Goal: Information Seeking & Learning: Learn about a topic

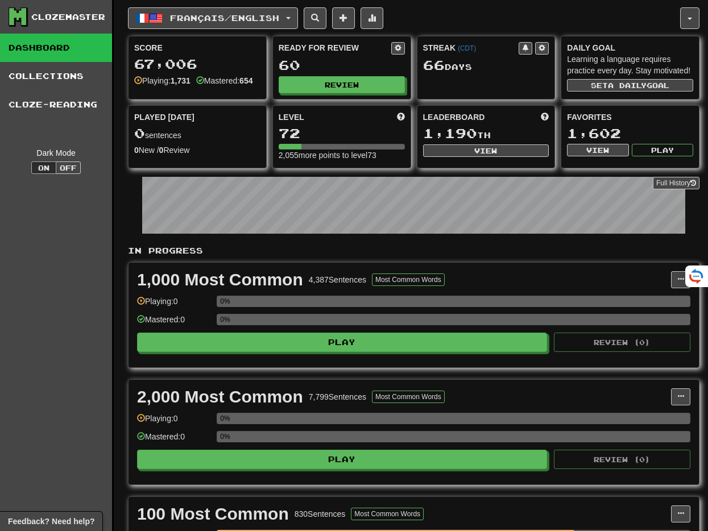
click at [319, 86] on button "Review" at bounding box center [342, 84] width 126 height 17
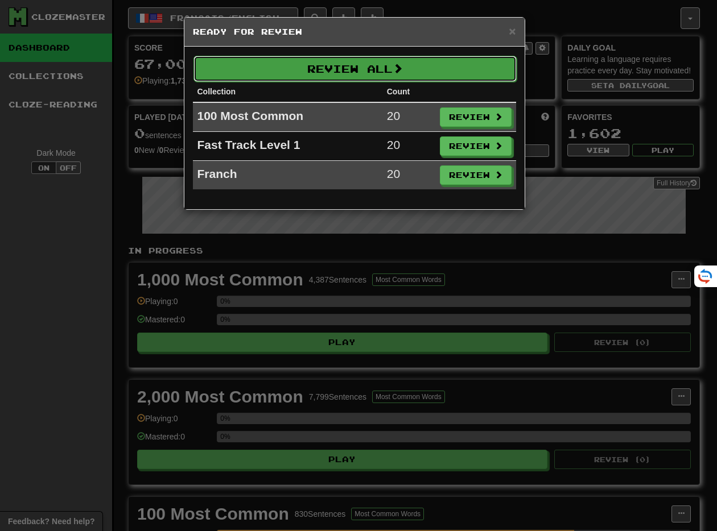
click at [317, 75] on button "Review All" at bounding box center [354, 69] width 323 height 26
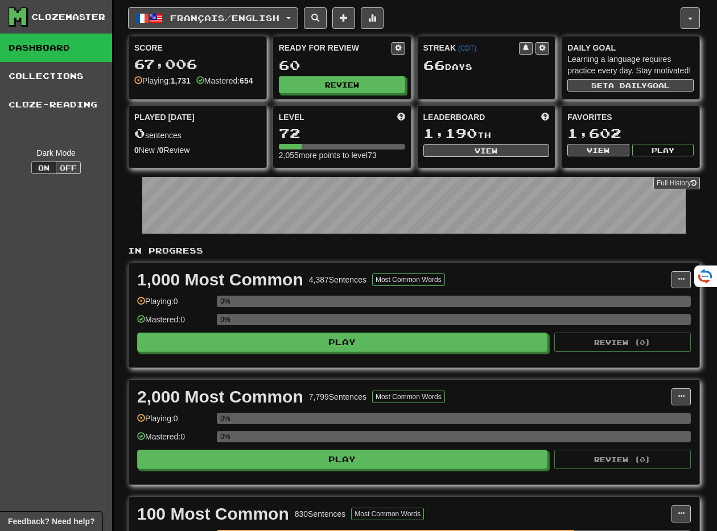
select select "**"
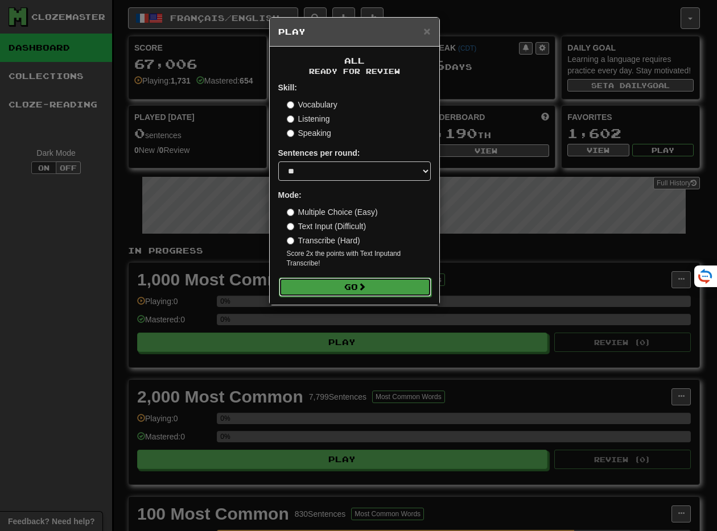
click at [355, 293] on button "Go" at bounding box center [355, 287] width 152 height 19
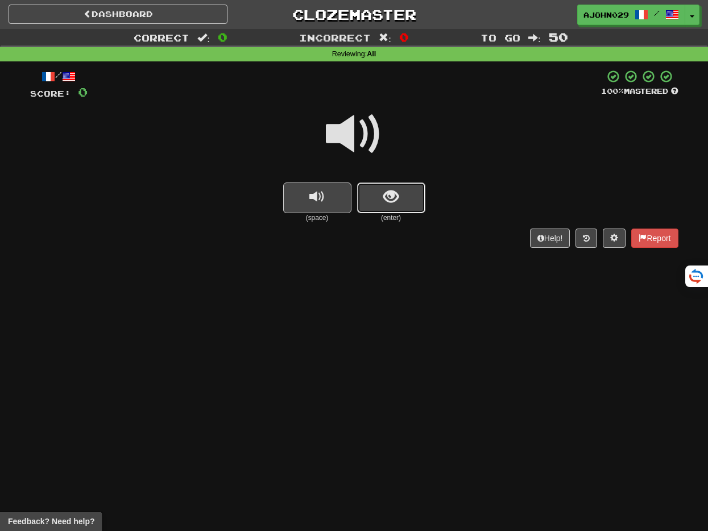
click at [393, 190] on span "show sentence" at bounding box center [390, 196] width 15 height 15
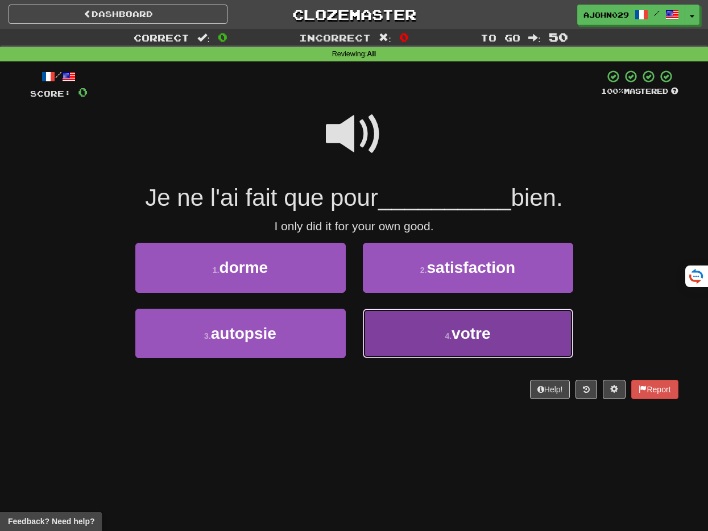
click at [399, 322] on button "4 . votre" at bounding box center [468, 333] width 210 height 49
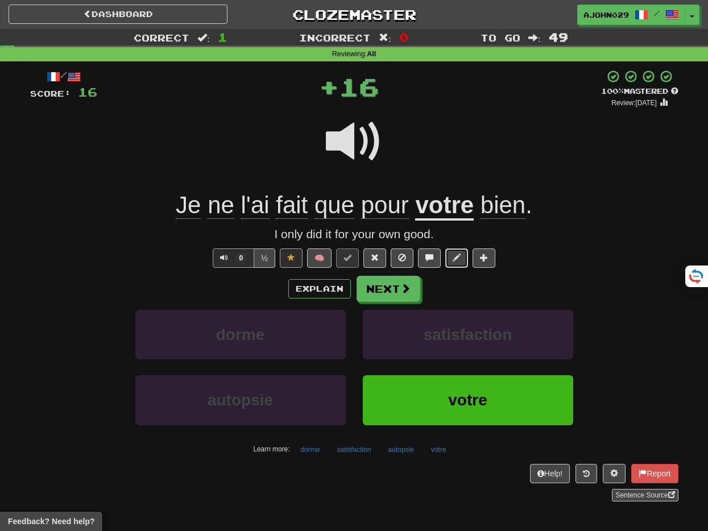
click at [456, 266] on button at bounding box center [456, 258] width 23 height 19
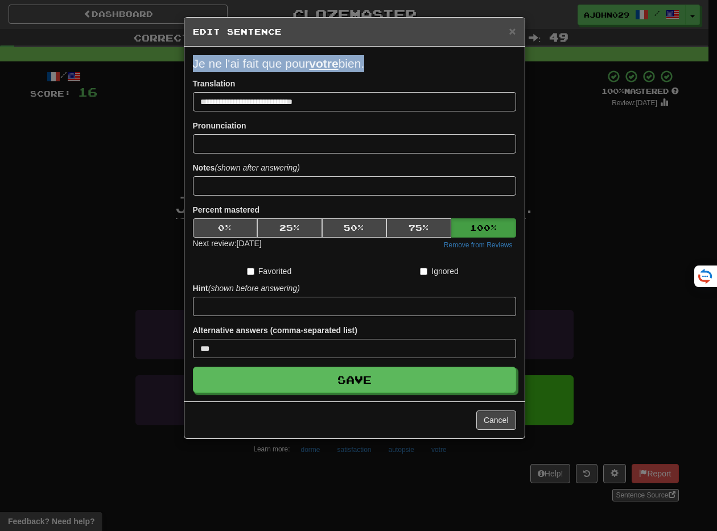
drag, startPoint x: 368, startPoint y: 60, endPoint x: 192, endPoint y: 61, distance: 176.3
click at [193, 61] on p "Je ne l'ai fait que pour votre bien." at bounding box center [354, 63] width 323 height 17
copy p "Je ne l'ai fait que pour votre bien"
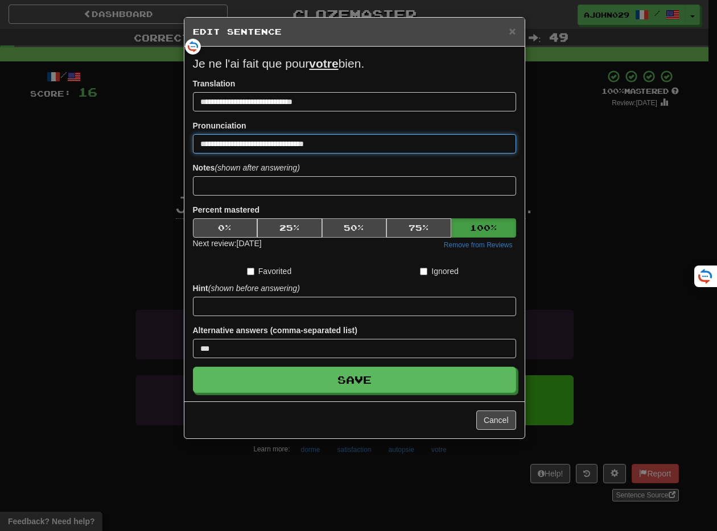
type input "**********"
click at [338, 225] on button "50 %" at bounding box center [354, 227] width 65 height 19
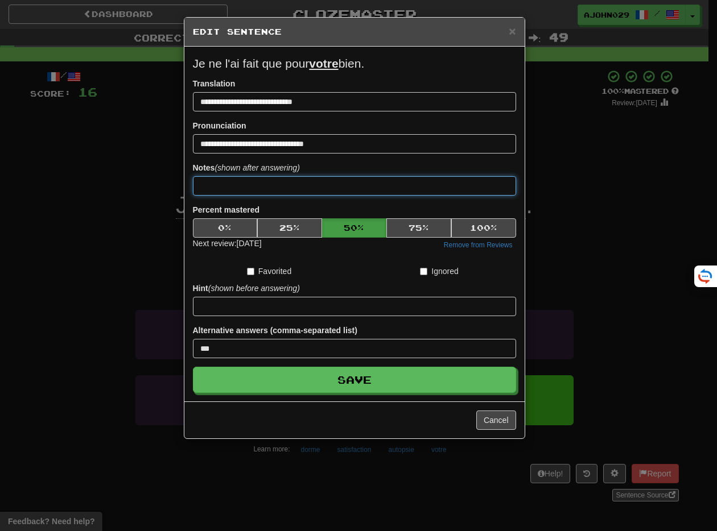
click at [254, 184] on input at bounding box center [354, 185] width 323 height 19
paste input "**"
type input "**"
paste input
click at [211, 192] on input at bounding box center [354, 185] width 323 height 19
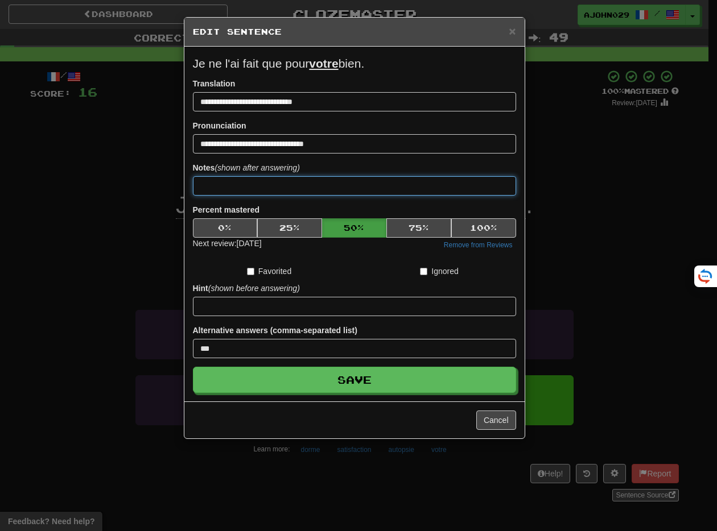
paste input "**********"
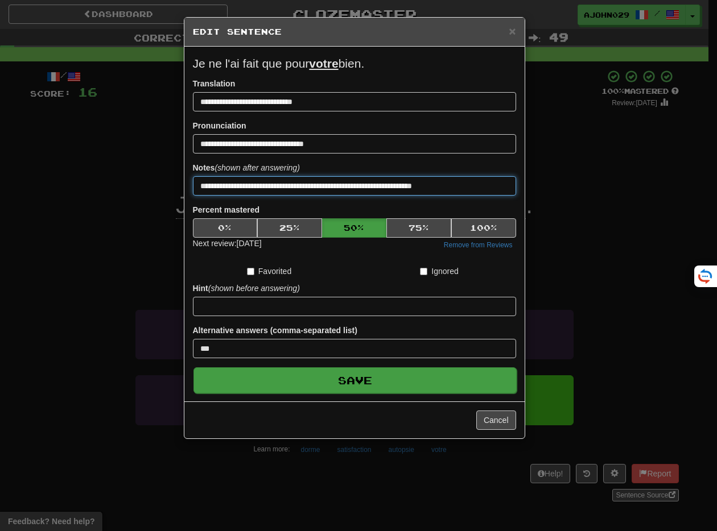
type input "**********"
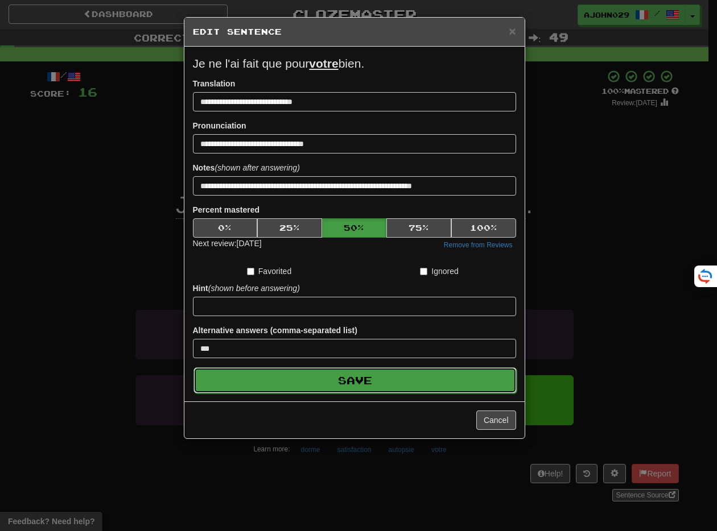
click at [330, 386] on button "Save" at bounding box center [354, 380] width 323 height 26
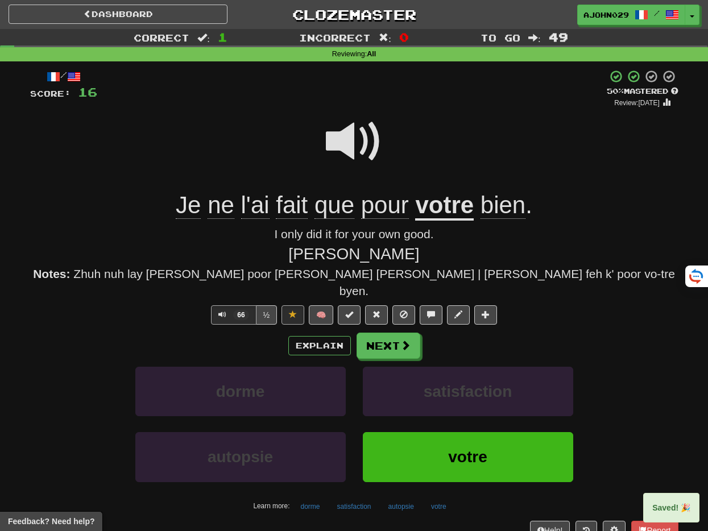
click at [78, 2] on div "Dashboard Clozemaster Ajohn029 / Toggle Dropdown Dashboard Leaderboard Activity…" at bounding box center [354, 12] width 708 height 25
click at [64, 13] on link "Dashboard" at bounding box center [118, 14] width 219 height 19
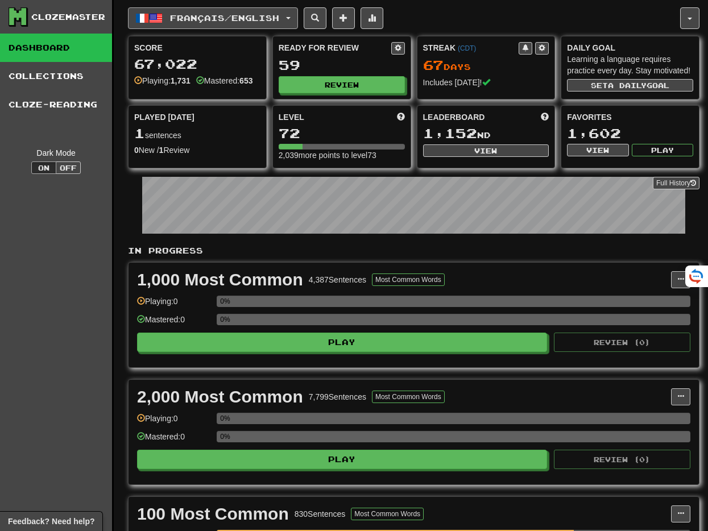
click at [272, 16] on span "Français / English" at bounding box center [224, 18] width 109 height 10
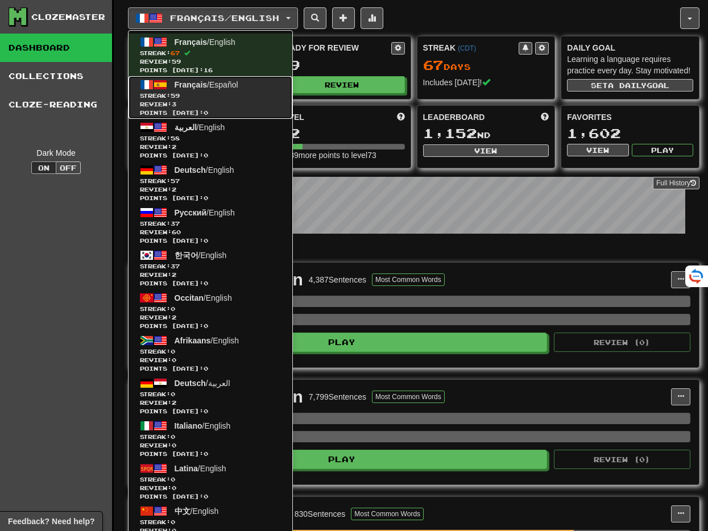
click at [255, 92] on span "Streak: 59" at bounding box center [210, 96] width 141 height 9
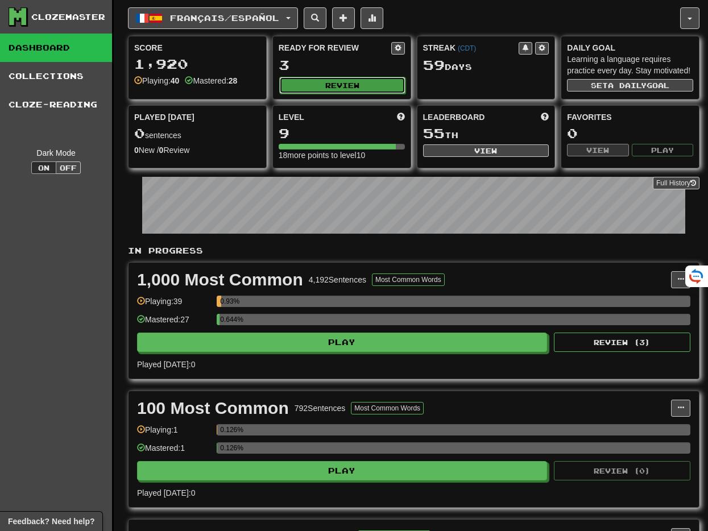
click at [378, 85] on button "Review" at bounding box center [342, 85] width 126 height 17
select select "**"
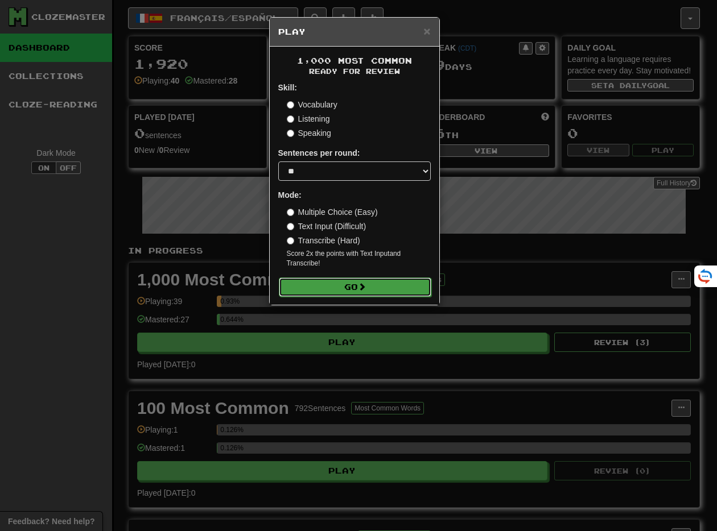
click at [363, 287] on span at bounding box center [362, 287] width 8 height 8
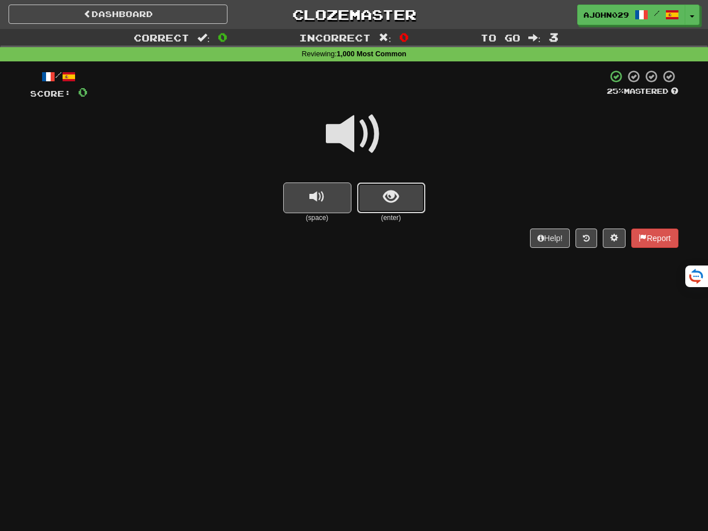
click at [390, 190] on span "show sentence" at bounding box center [390, 196] width 15 height 15
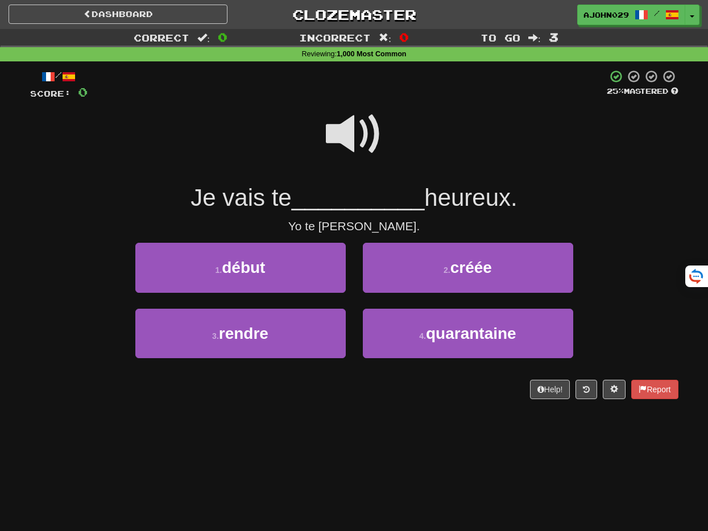
click at [362, 106] on span at bounding box center [354, 134] width 57 height 57
click at [350, 126] on span at bounding box center [354, 134] width 57 height 57
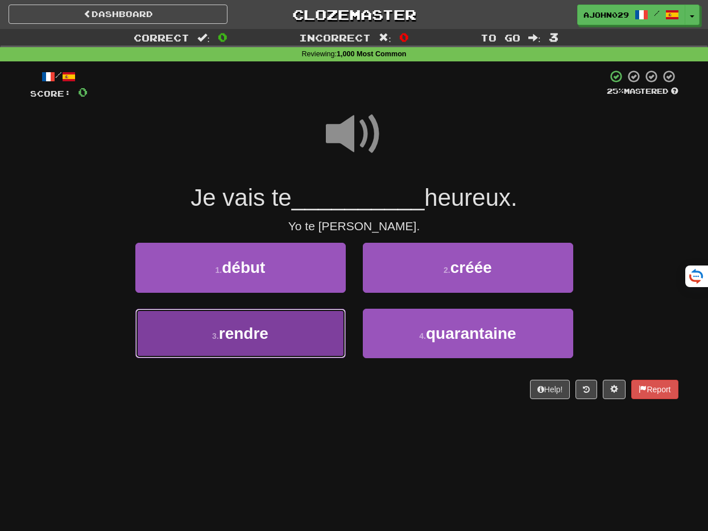
click at [272, 329] on button "3 . rendre" at bounding box center [240, 333] width 210 height 49
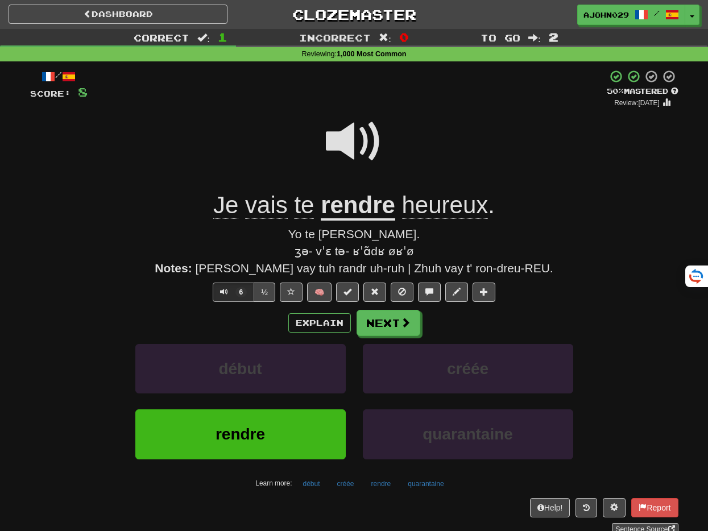
click at [320, 281] on div "/ Score: 8 + 8 50 % Mastered Review: 2025-09-27 Je vais te rendre heureux . Yo …" at bounding box center [354, 302] width 648 height 466
click at [49, 21] on link "Dashboard" at bounding box center [118, 14] width 219 height 19
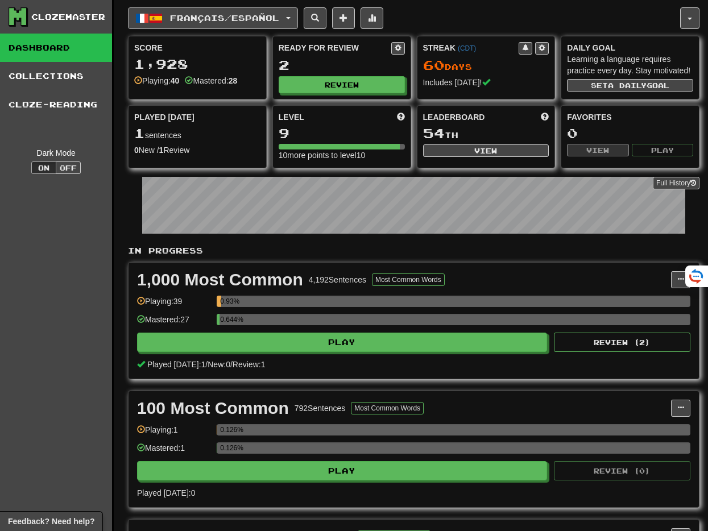
click at [196, 18] on span "Français / Español" at bounding box center [224, 18] width 109 height 10
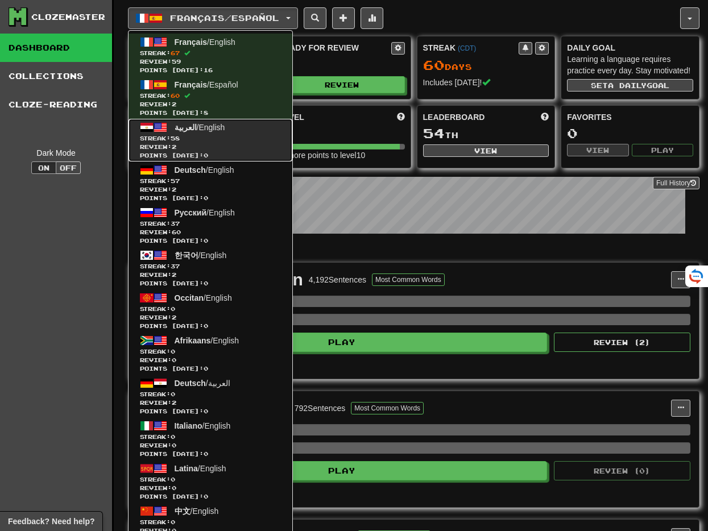
click at [215, 146] on span "Review: 2" at bounding box center [210, 147] width 141 height 9
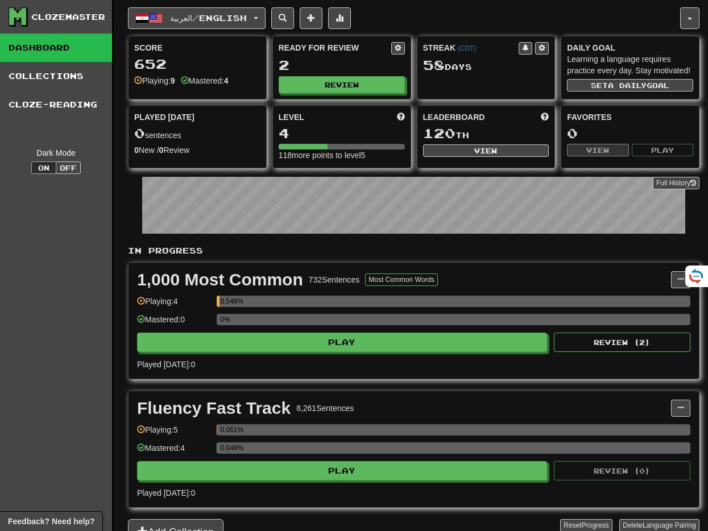
click at [357, 98] on div "Ready for Review 2 Review" at bounding box center [342, 67] width 138 height 63
click at [359, 89] on button "Review" at bounding box center [342, 85] width 126 height 17
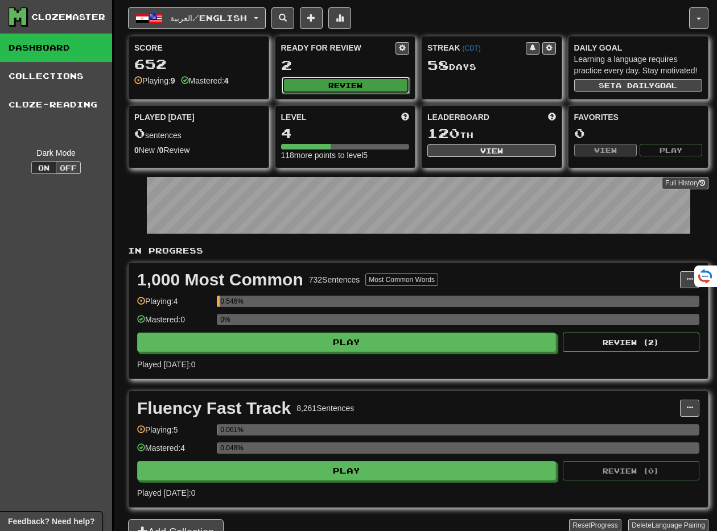
select select "**"
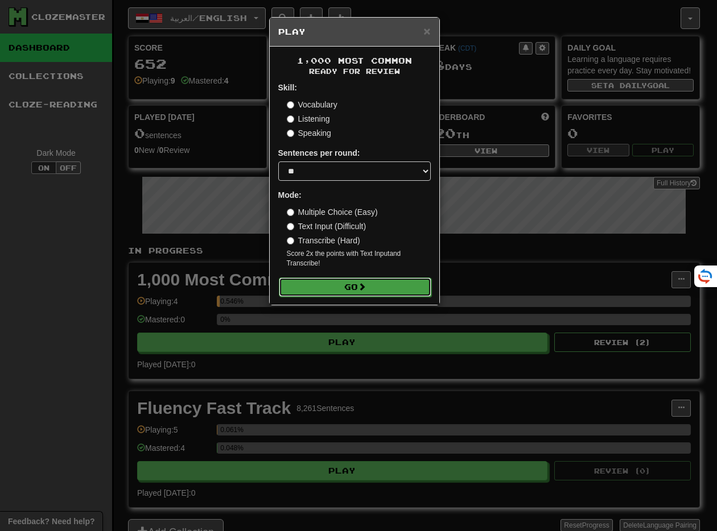
click at [369, 291] on button "Go" at bounding box center [355, 287] width 152 height 19
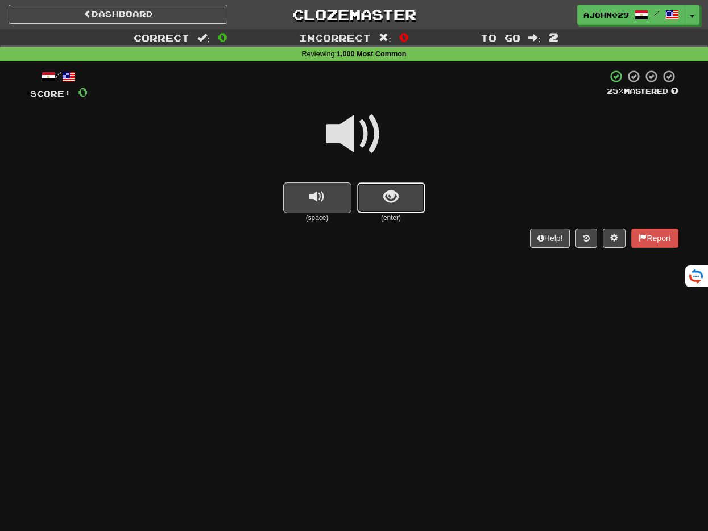
click at [391, 197] on span "show sentence" at bounding box center [390, 196] width 15 height 15
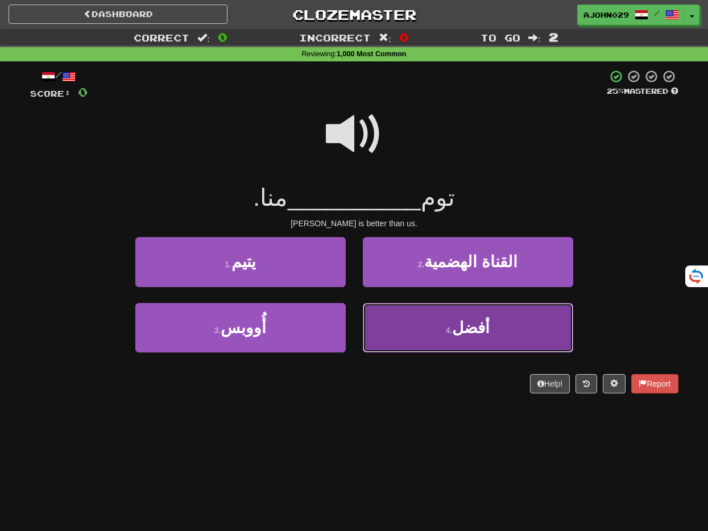
click at [403, 322] on button "4 . أفضل" at bounding box center [468, 327] width 210 height 49
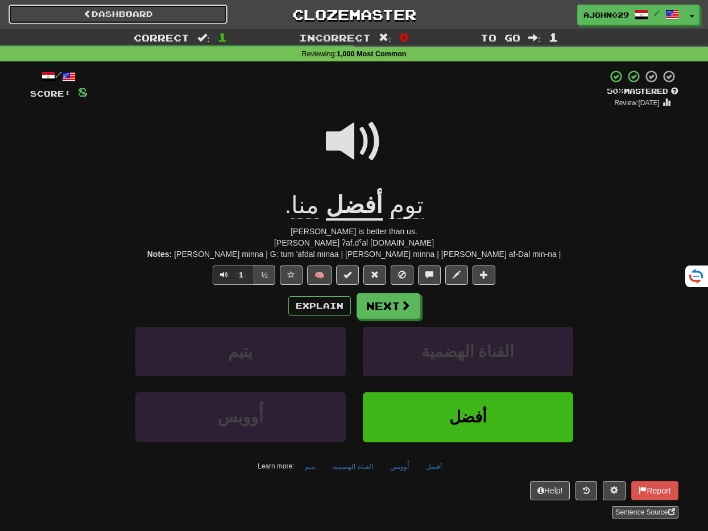
click at [129, 18] on link "Dashboard" at bounding box center [118, 14] width 219 height 19
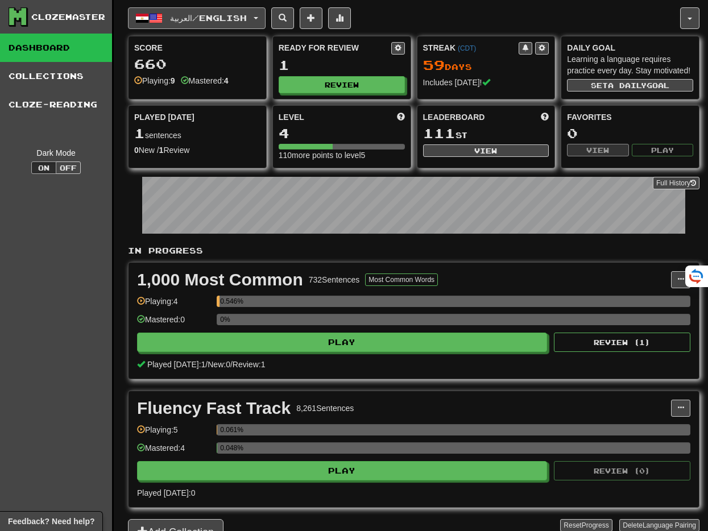
click at [157, 26] on button "العربية / English" at bounding box center [197, 18] width 138 height 22
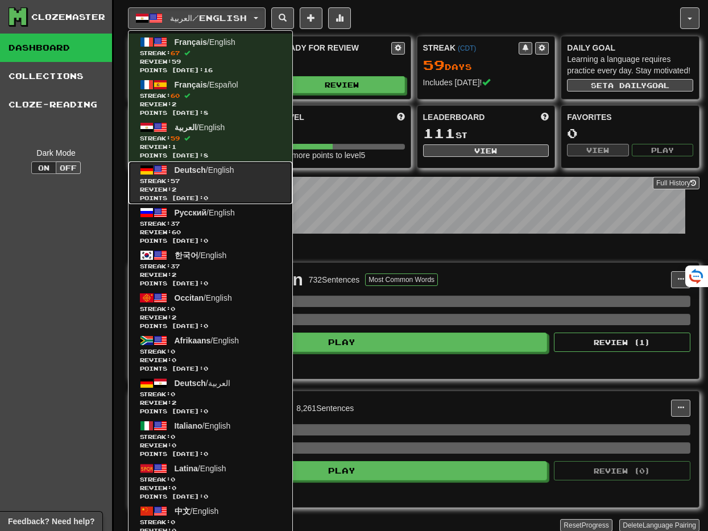
click at [172, 189] on span "Review: 2" at bounding box center [210, 189] width 141 height 9
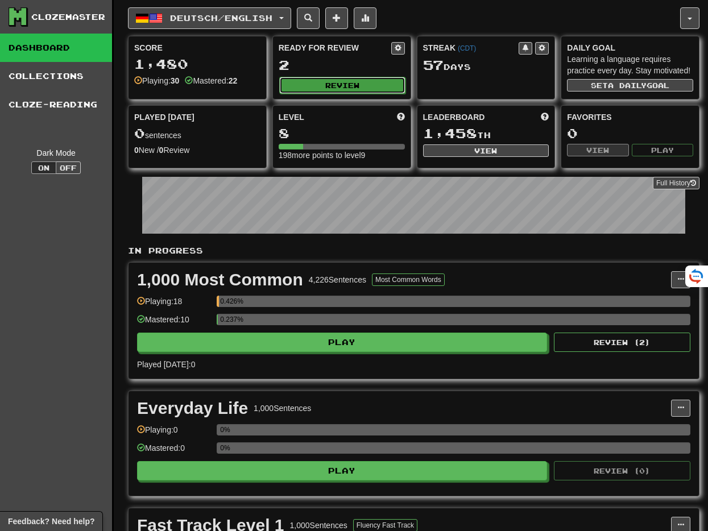
click at [343, 86] on button "Review" at bounding box center [342, 85] width 126 height 17
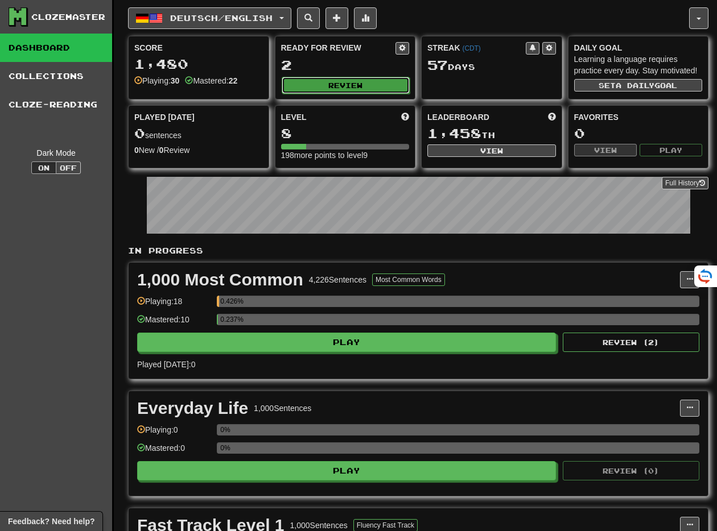
select select "**"
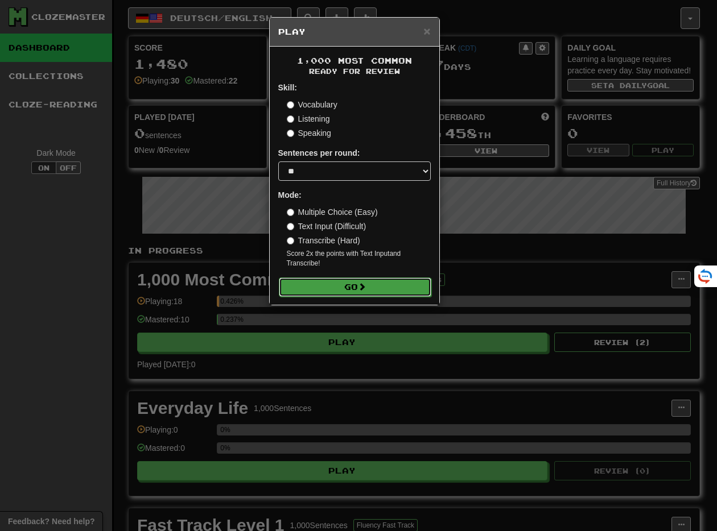
click at [333, 284] on button "Go" at bounding box center [355, 287] width 152 height 19
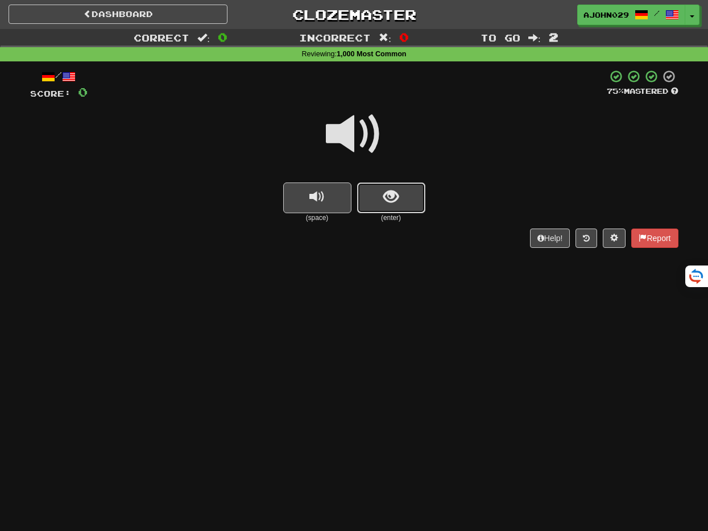
click at [405, 191] on button "show sentence" at bounding box center [391, 198] width 68 height 31
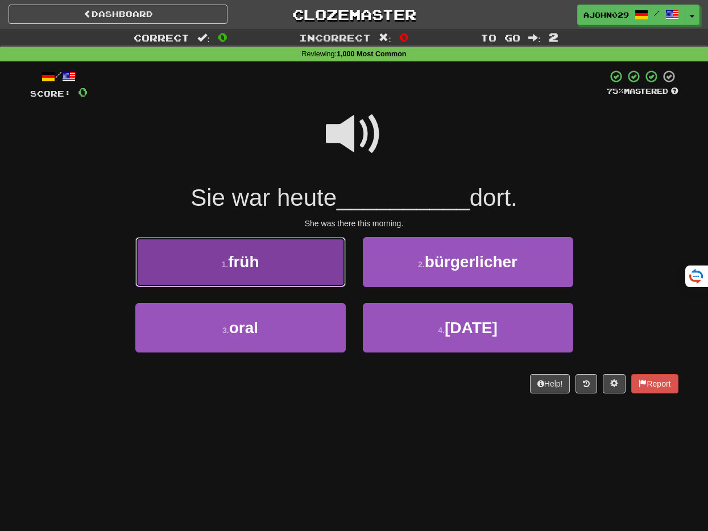
click at [322, 269] on button "1 . früh" at bounding box center [240, 261] width 210 height 49
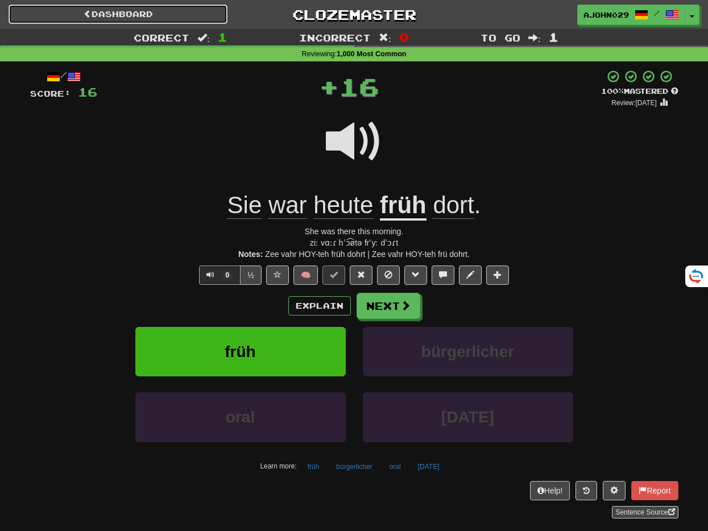
click at [91, 10] on link "Dashboard" at bounding box center [118, 14] width 219 height 19
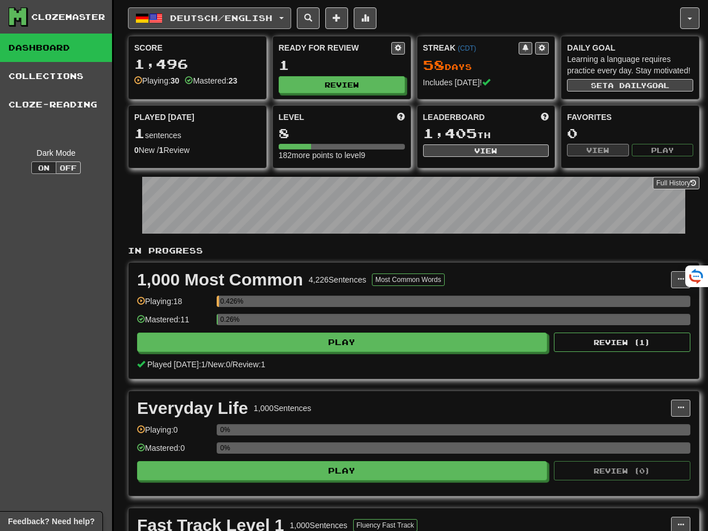
click at [243, 27] on button "Deutsch / English" at bounding box center [209, 18] width 163 height 22
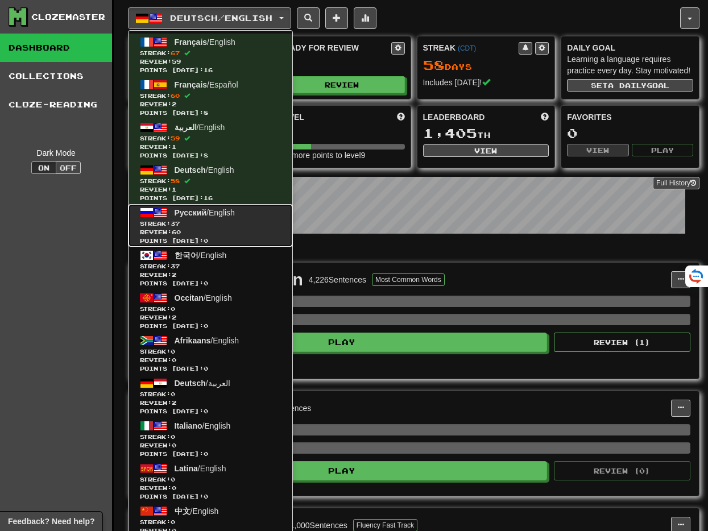
click at [234, 219] on link "Русский / English Streak: 37 Review: 60 Points today: 0" at bounding box center [211, 225] width 164 height 43
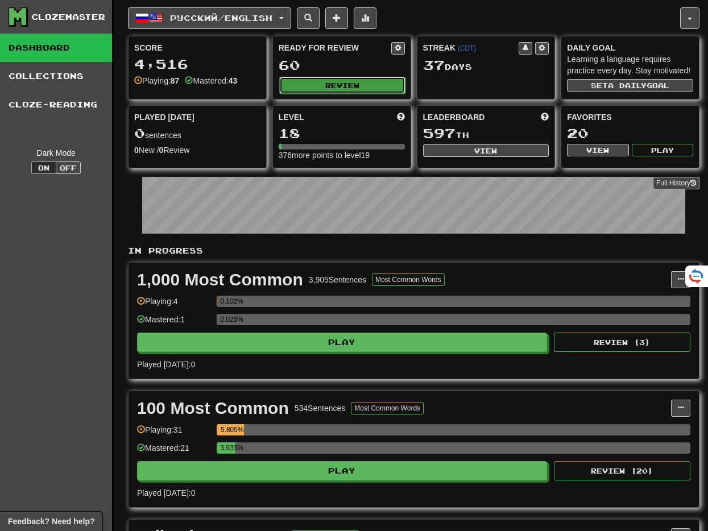
click at [312, 84] on button "Review" at bounding box center [342, 85] width 126 height 17
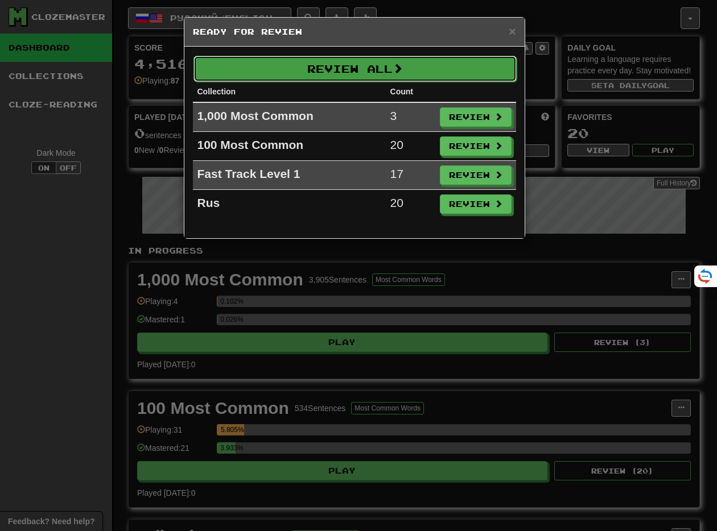
click at [308, 71] on button "Review All" at bounding box center [354, 69] width 323 height 26
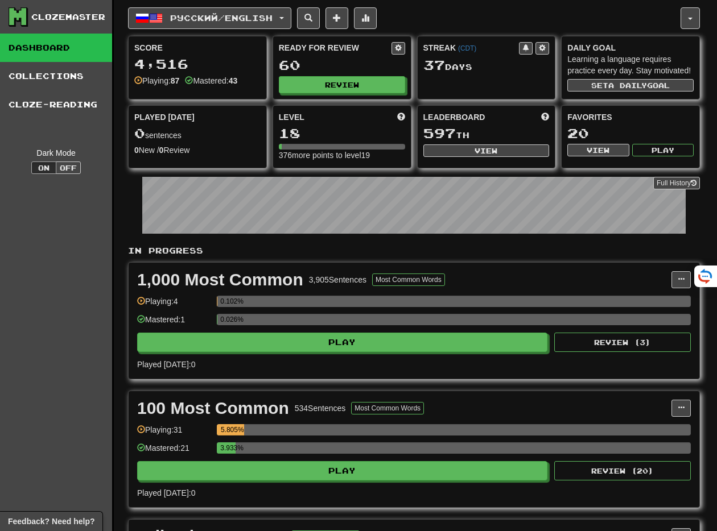
select select "**"
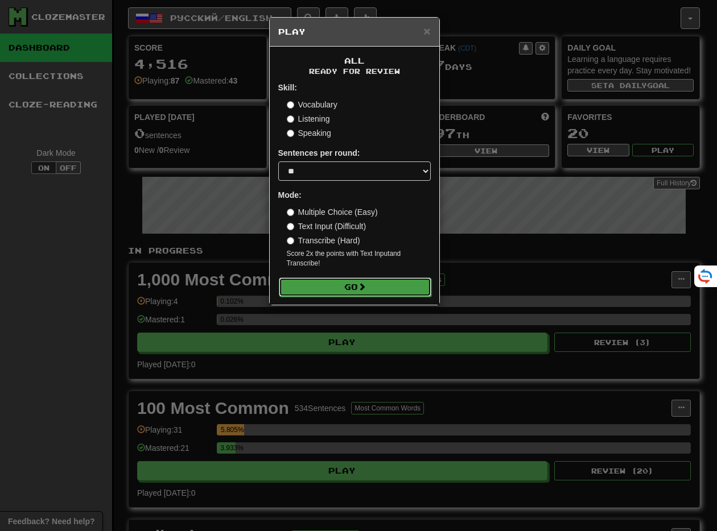
click at [328, 292] on button "Go" at bounding box center [355, 287] width 152 height 19
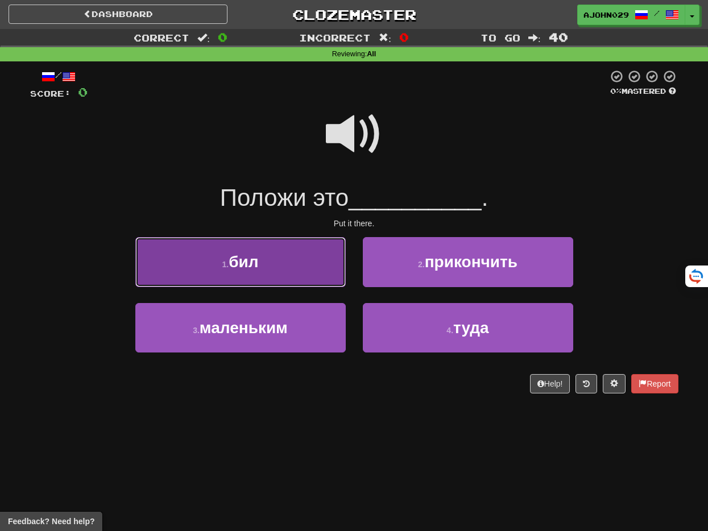
click at [294, 251] on button "1 . бил" at bounding box center [240, 261] width 210 height 49
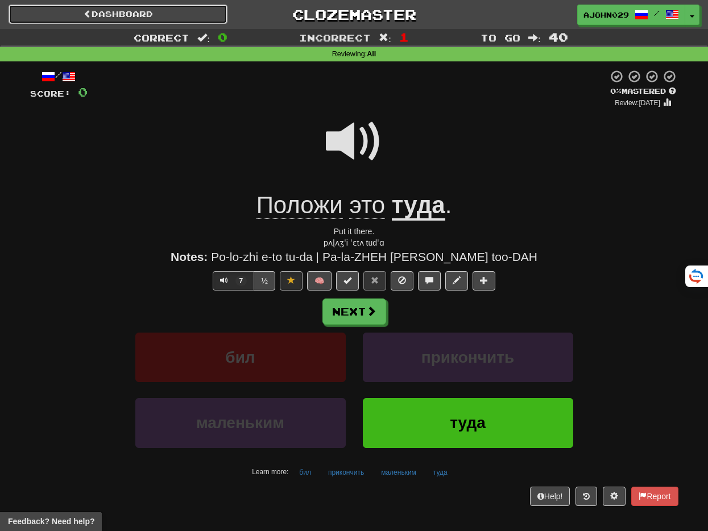
click at [102, 14] on link "Dashboard" at bounding box center [118, 14] width 219 height 19
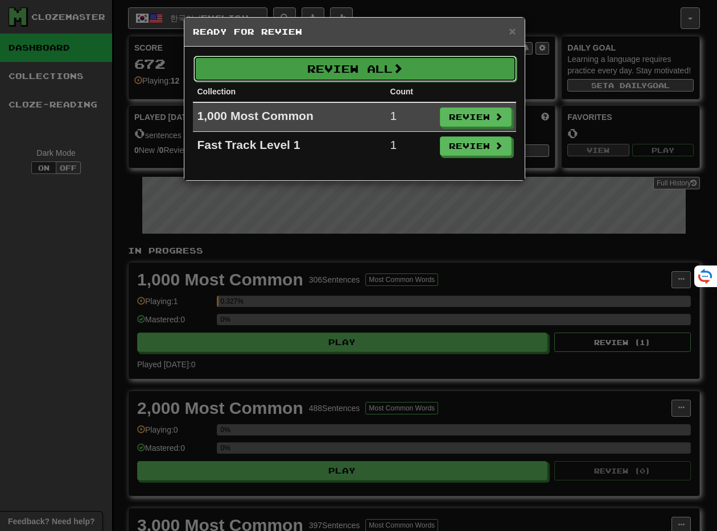
click at [344, 69] on button "Review All" at bounding box center [354, 69] width 323 height 26
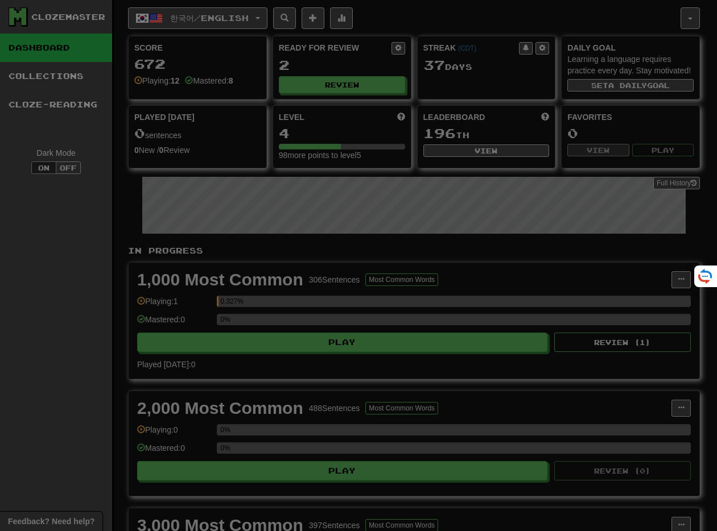
select select "**"
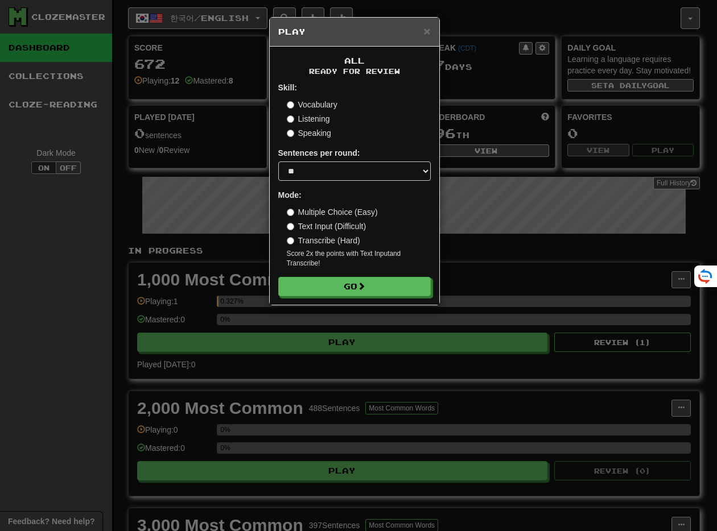
click at [373, 299] on div "All Ready for Review Skill: Vocabulary Listening Speaking Sentences per round: …" at bounding box center [354, 176] width 169 height 258
click at [372, 288] on button "Go" at bounding box center [355, 287] width 152 height 19
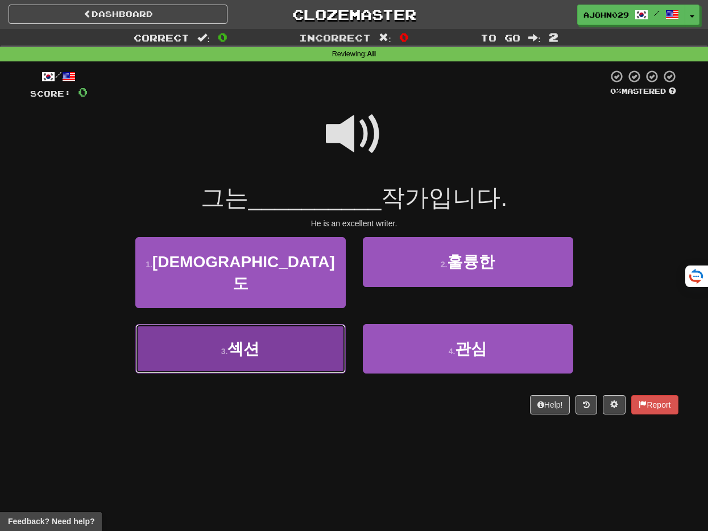
click at [324, 324] on button "3 . 섹션" at bounding box center [240, 348] width 210 height 49
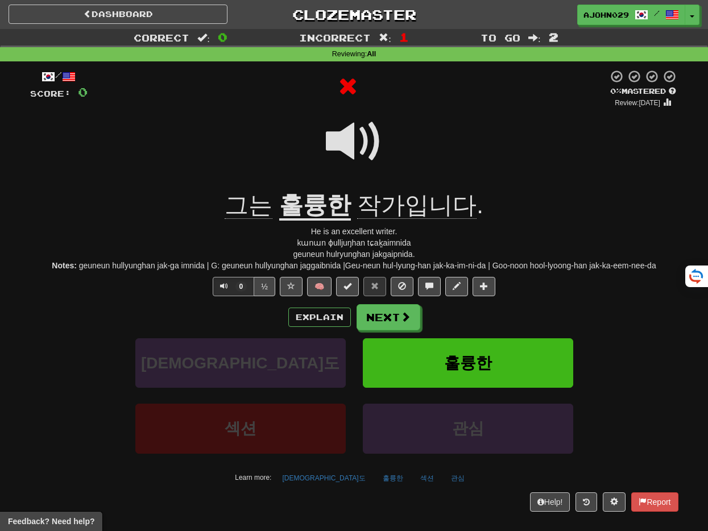
click at [79, 3] on div "Dashboard Clozemaster Ajohn029 / Toggle Dropdown Dashboard Leaderboard Activity…" at bounding box center [354, 12] width 708 height 25
click at [77, 12] on link "Dashboard" at bounding box center [118, 14] width 219 height 19
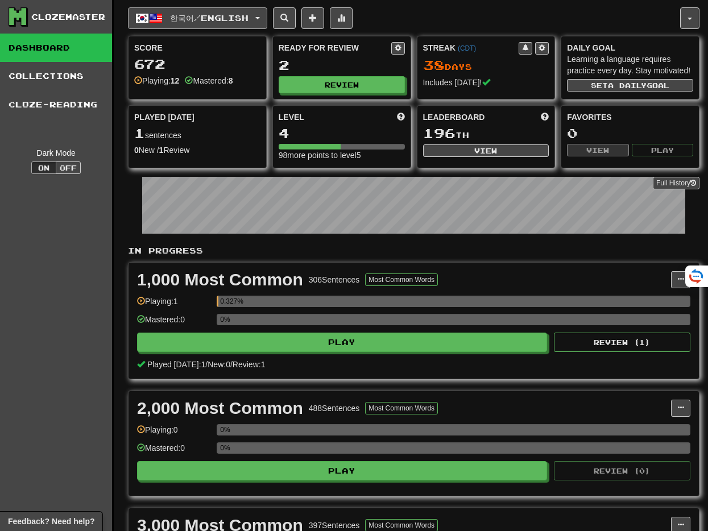
click at [202, 23] on button "한국어 / English" at bounding box center [197, 18] width 139 height 22
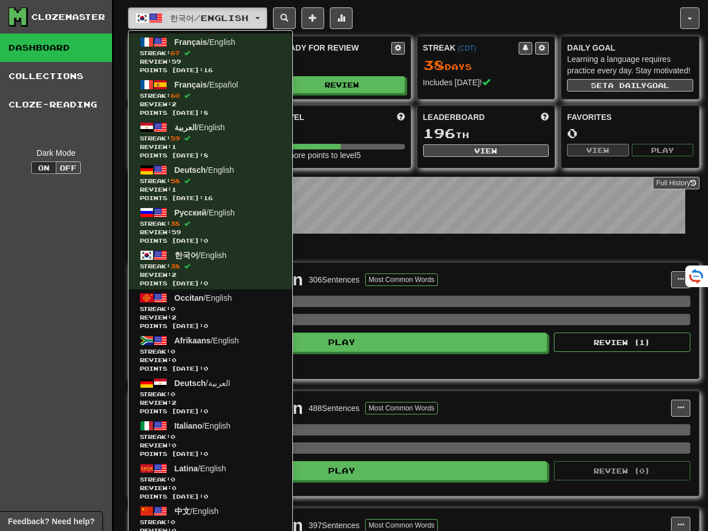
click at [202, 23] on button "한국어 / English" at bounding box center [197, 18] width 139 height 22
